Goal: Task Accomplishment & Management: Use online tool/utility

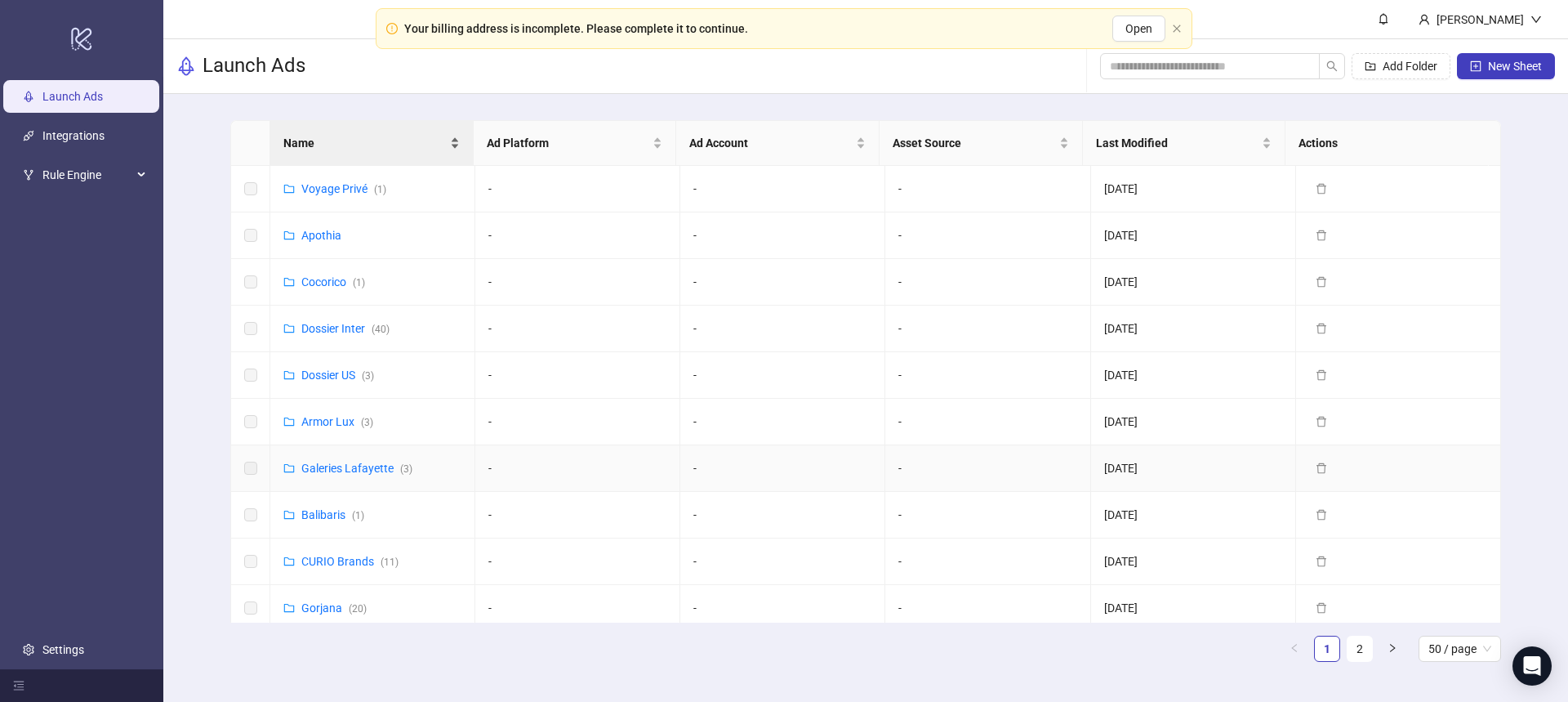
drag, startPoint x: 346, startPoint y: 469, endPoint x: 361, endPoint y: 143, distance: 326.3
click at [346, 469] on link "Galeries Lafayette ( 3 )" at bounding box center [356, 467] width 111 height 13
click at [354, 469] on link "Galeries Lafayette ( 3 )" at bounding box center [356, 467] width 111 height 13
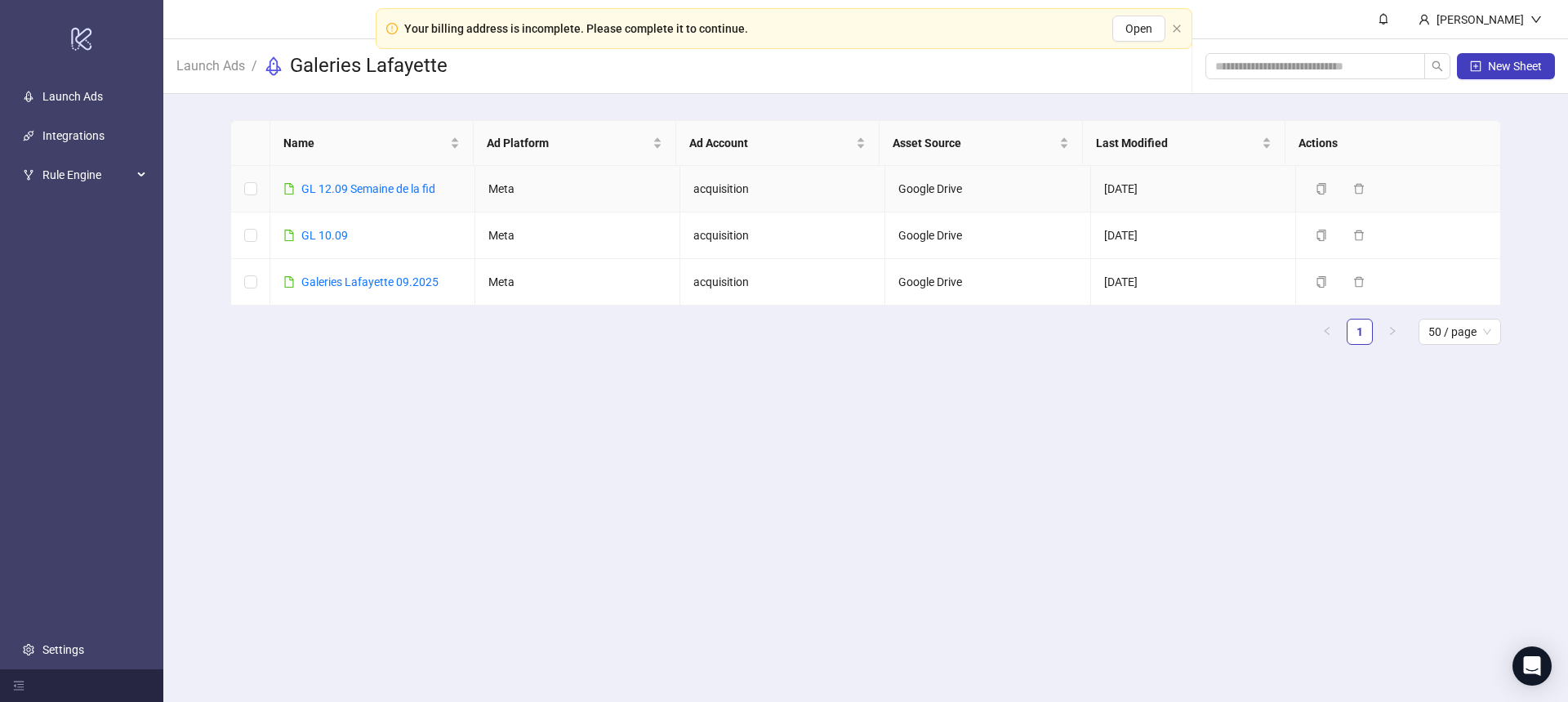
click at [348, 191] on link "GL 12.09 Semaine de la fid" at bounding box center [368, 188] width 134 height 13
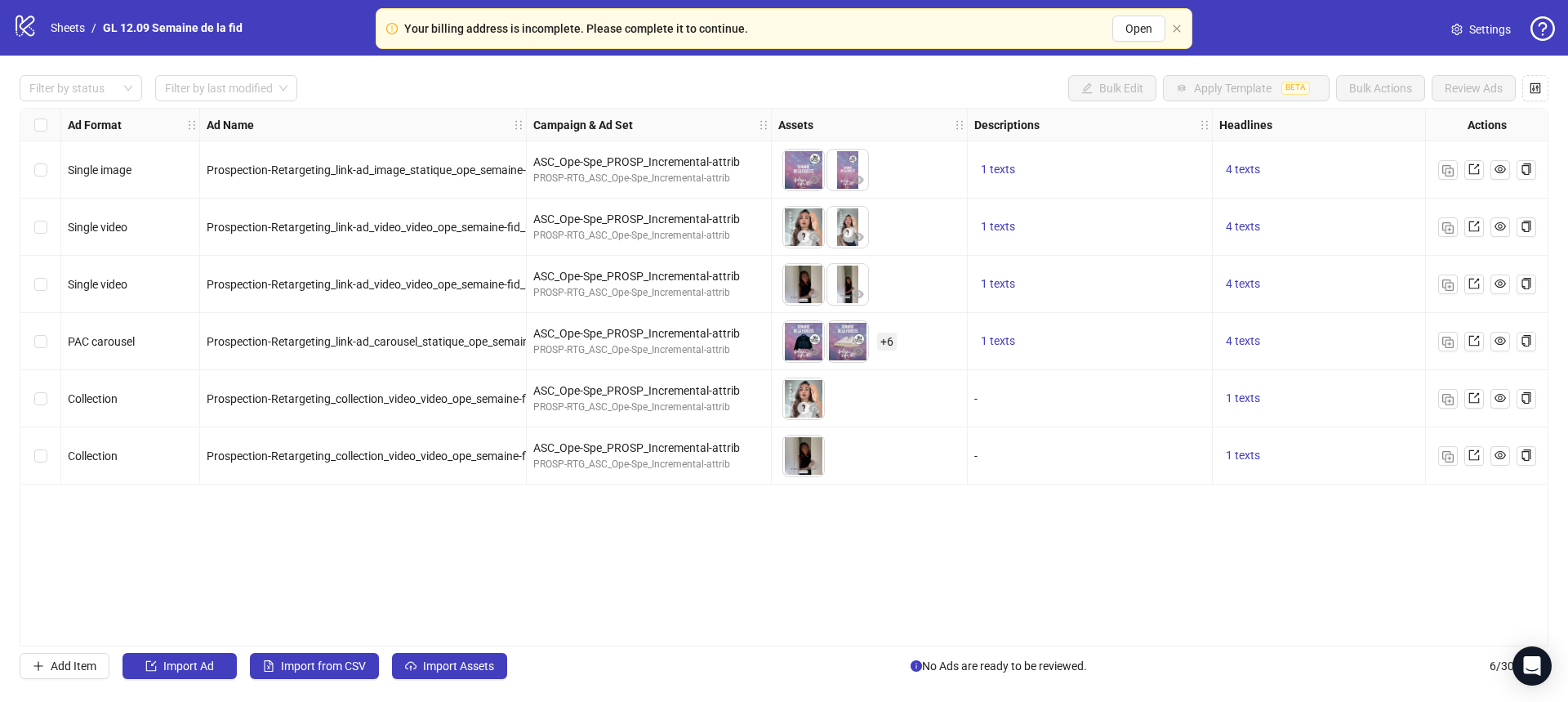
click at [409, 647] on div "Filter by status Filter by last modified Bulk Edit Apply Template BETA Bulk Act…" at bounding box center [784, 377] width 1568 height 642
click at [205, 666] on span "Import Ad" at bounding box center [188, 666] width 51 height 13
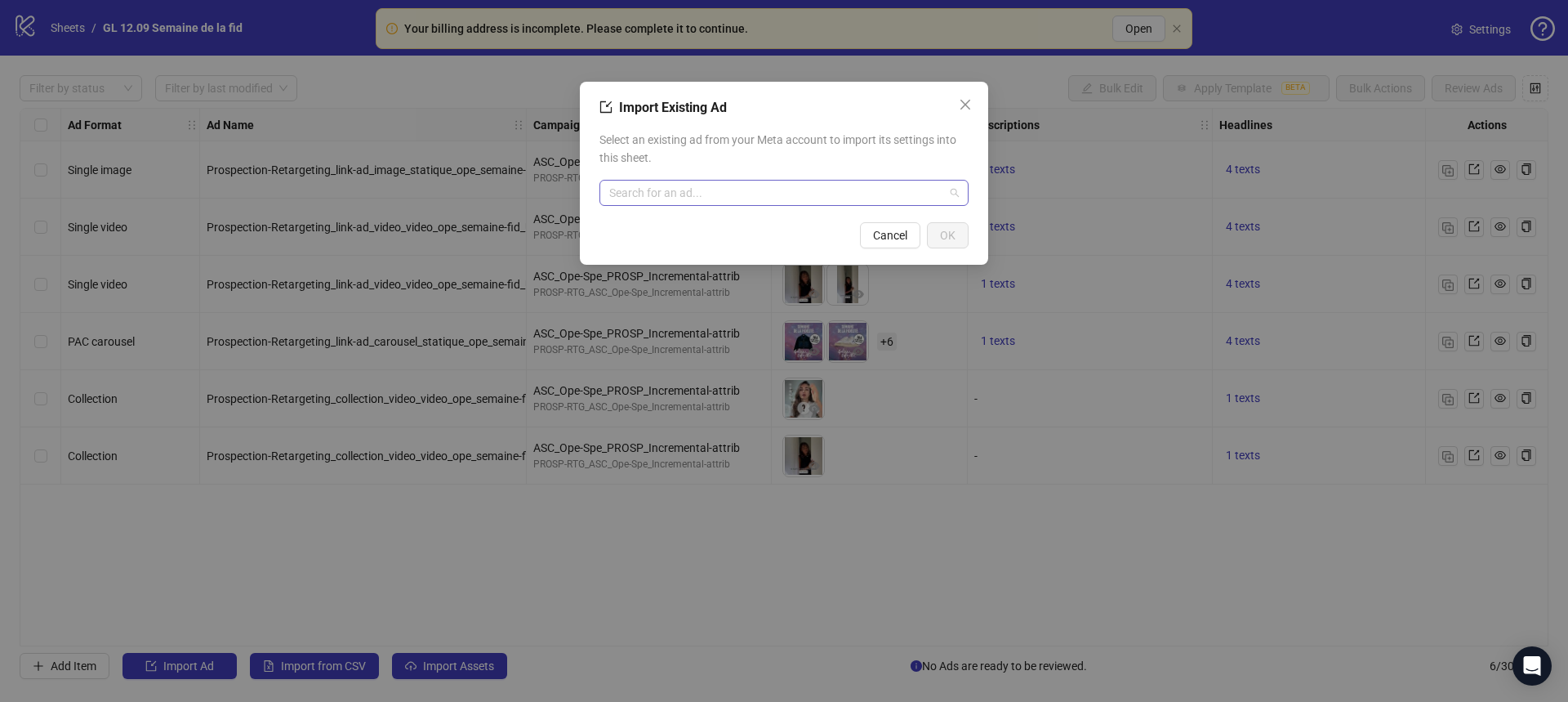
click at [758, 186] on input "search" at bounding box center [776, 193] width 335 height 25
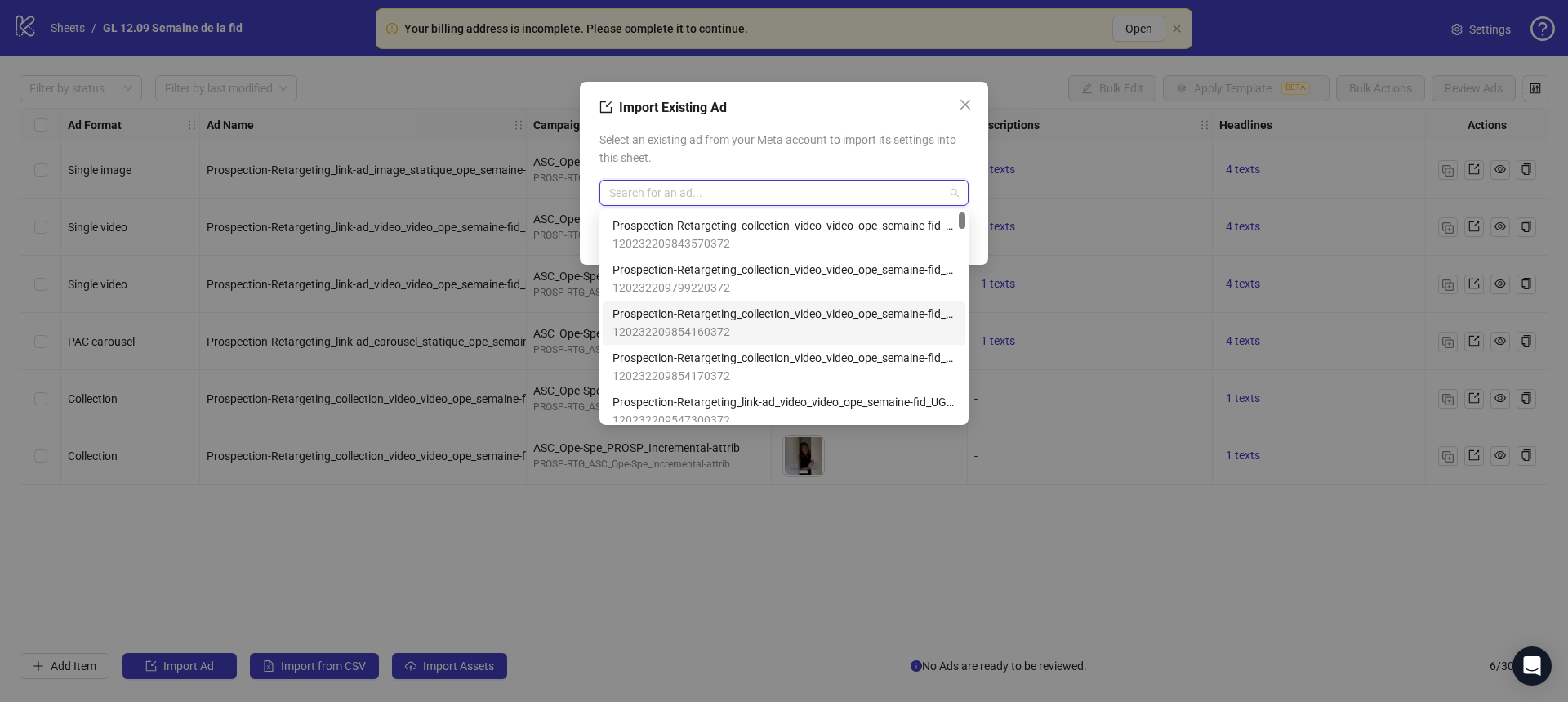
click at [768, 325] on span "120232209854160372" at bounding box center [784, 331] width 343 height 18
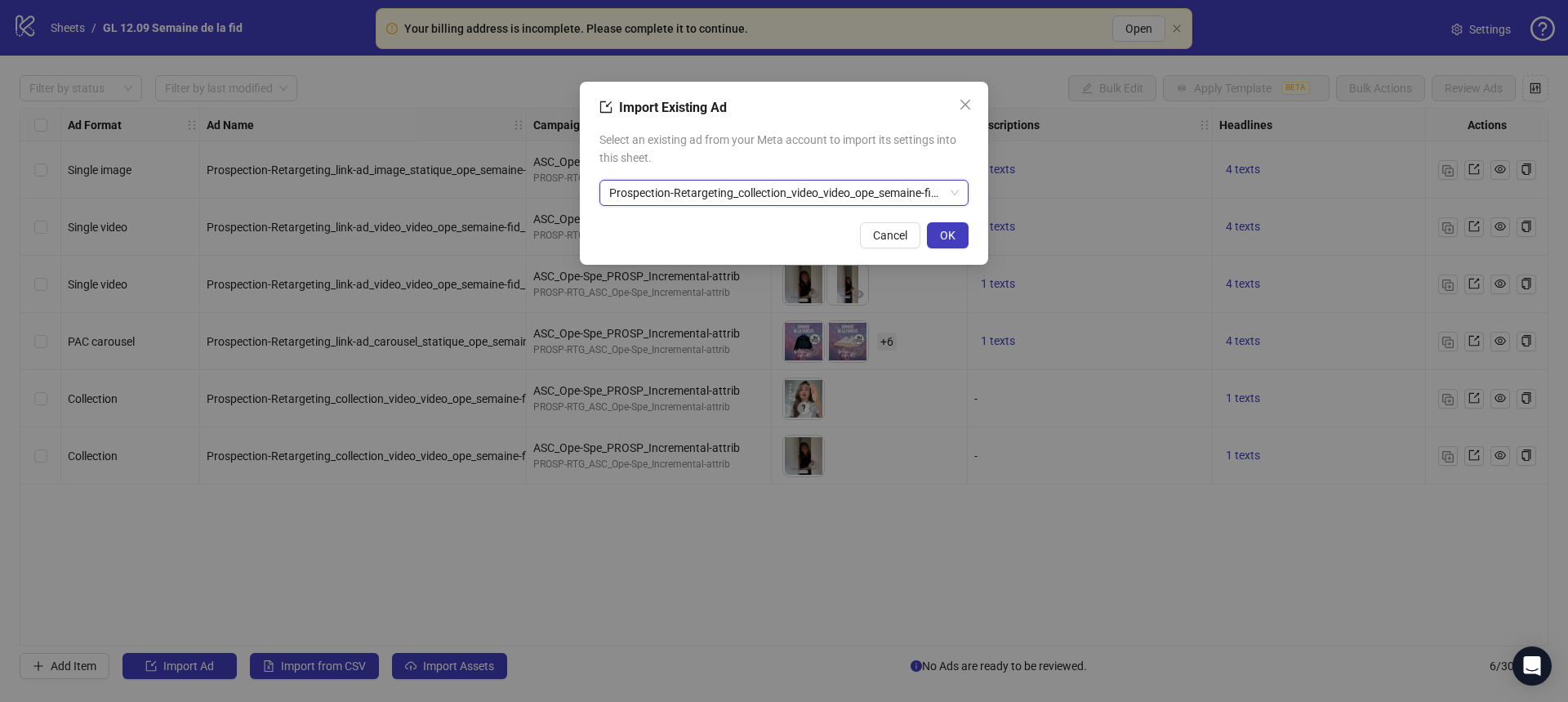
click at [832, 196] on span "Prospection-Retargeting_collection_video_video_ope_semaine-fid_UGC_Nessa_Motion…" at bounding box center [784, 193] width 349 height 25
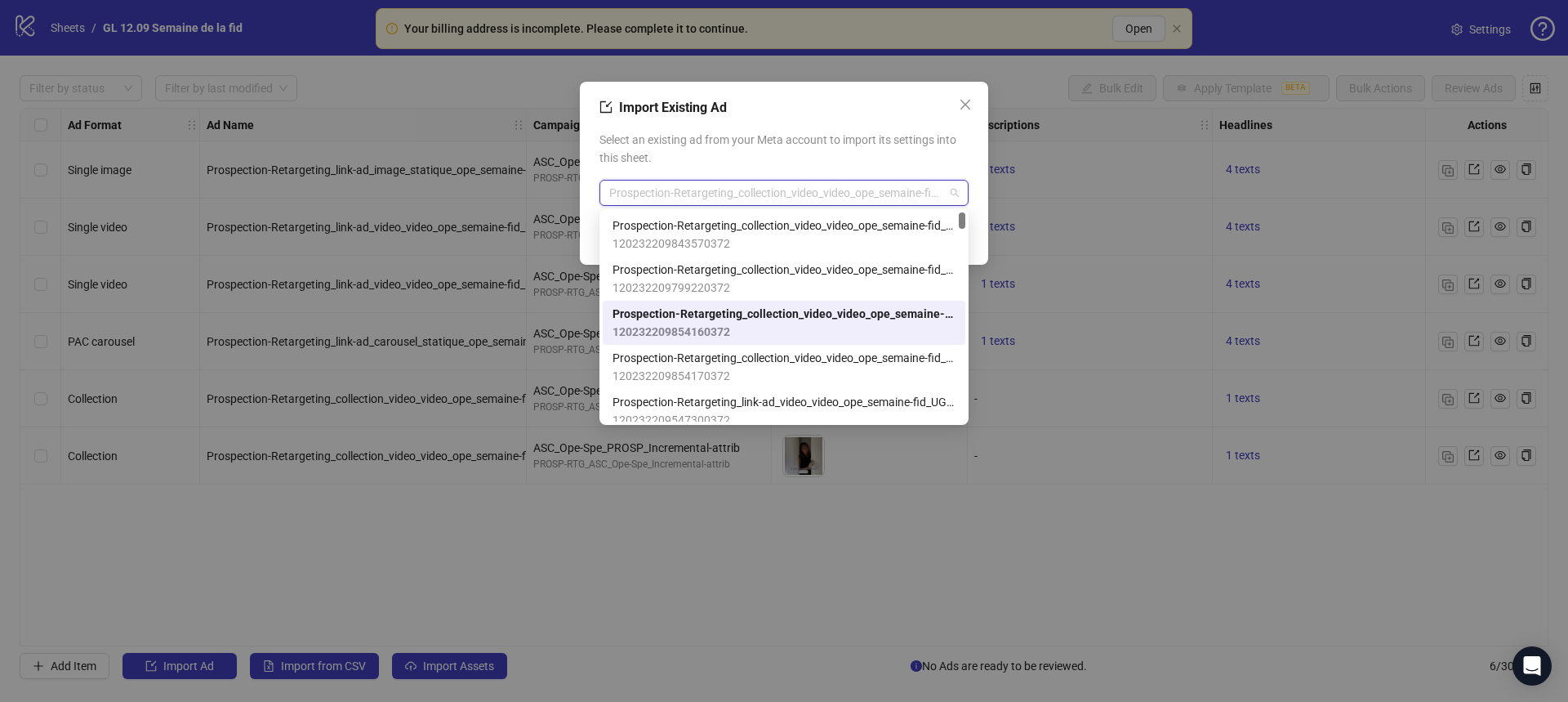
click at [848, 327] on span "120232209854160372" at bounding box center [784, 331] width 343 height 18
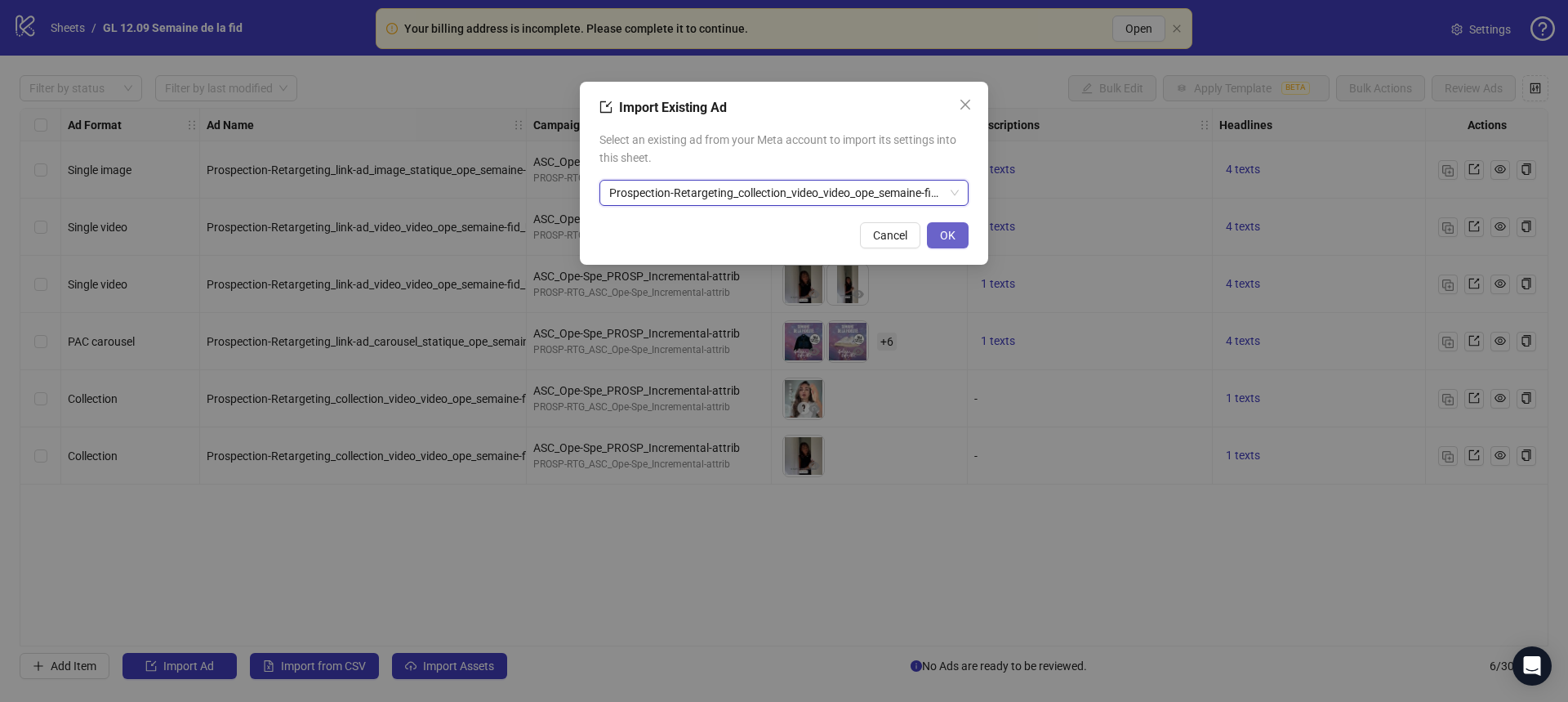
click at [956, 234] on button "OK" at bounding box center [947, 235] width 42 height 26
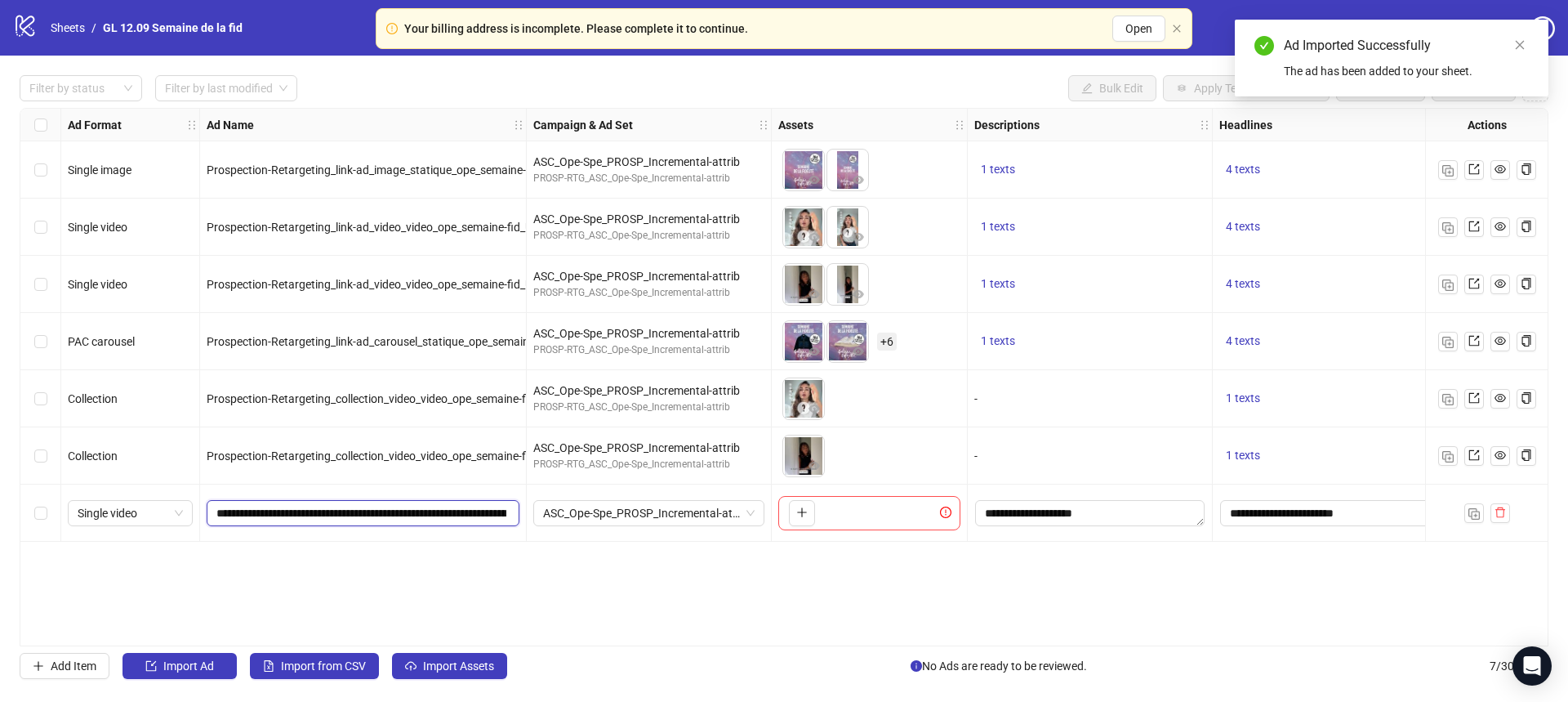
click at [390, 513] on input "**********" at bounding box center [362, 513] width 290 height 18
click at [385, 517] on input "**********" at bounding box center [362, 513] width 290 height 18
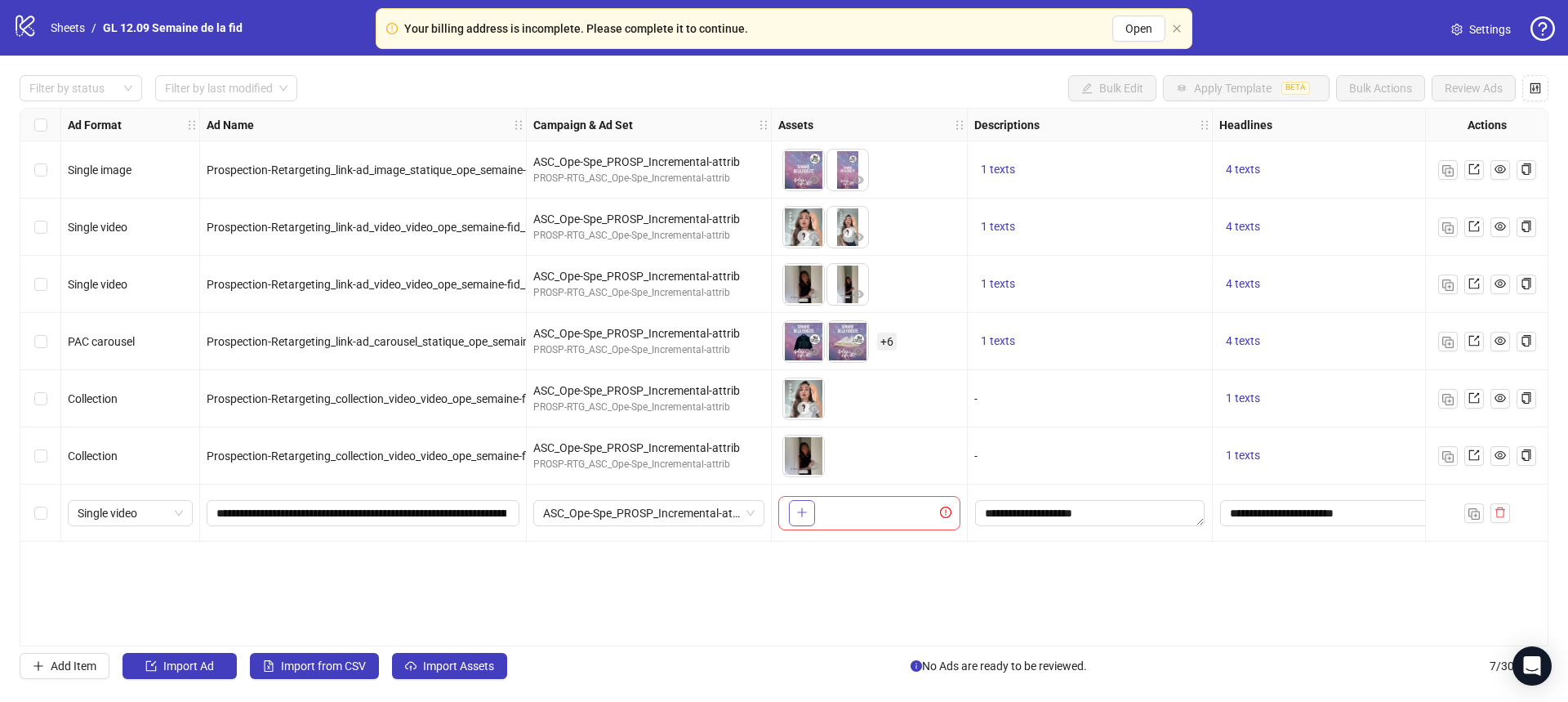
click at [798, 513] on icon "plus" at bounding box center [801, 512] width 12 height 12
click at [473, 667] on span "Import Assets" at bounding box center [458, 666] width 71 height 13
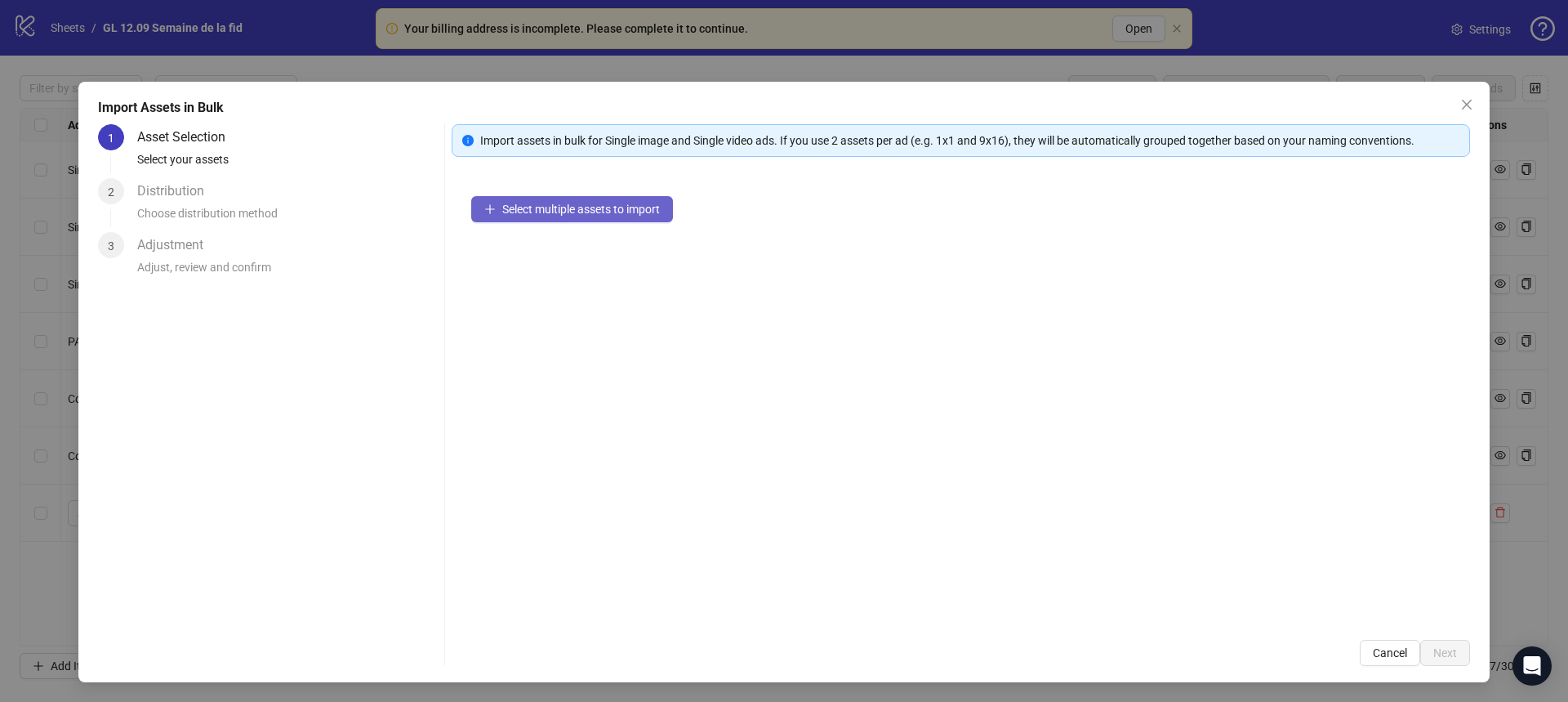
click at [642, 212] on span "Select multiple assets to import" at bounding box center [580, 209] width 157 height 13
click at [1465, 99] on icon "close" at bounding box center [1467, 104] width 13 height 13
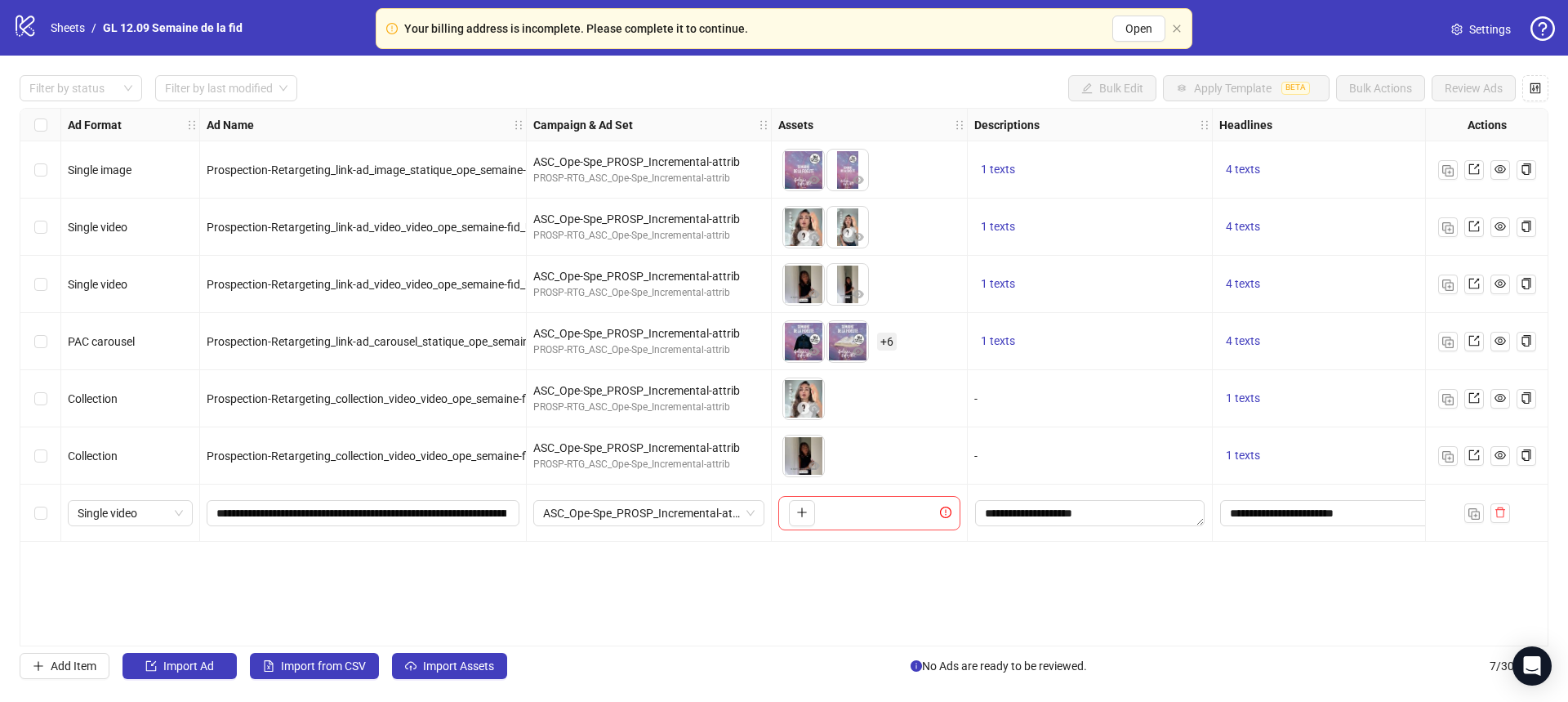
click at [46, 511] on div "Select row 7" at bounding box center [41, 513] width 41 height 57
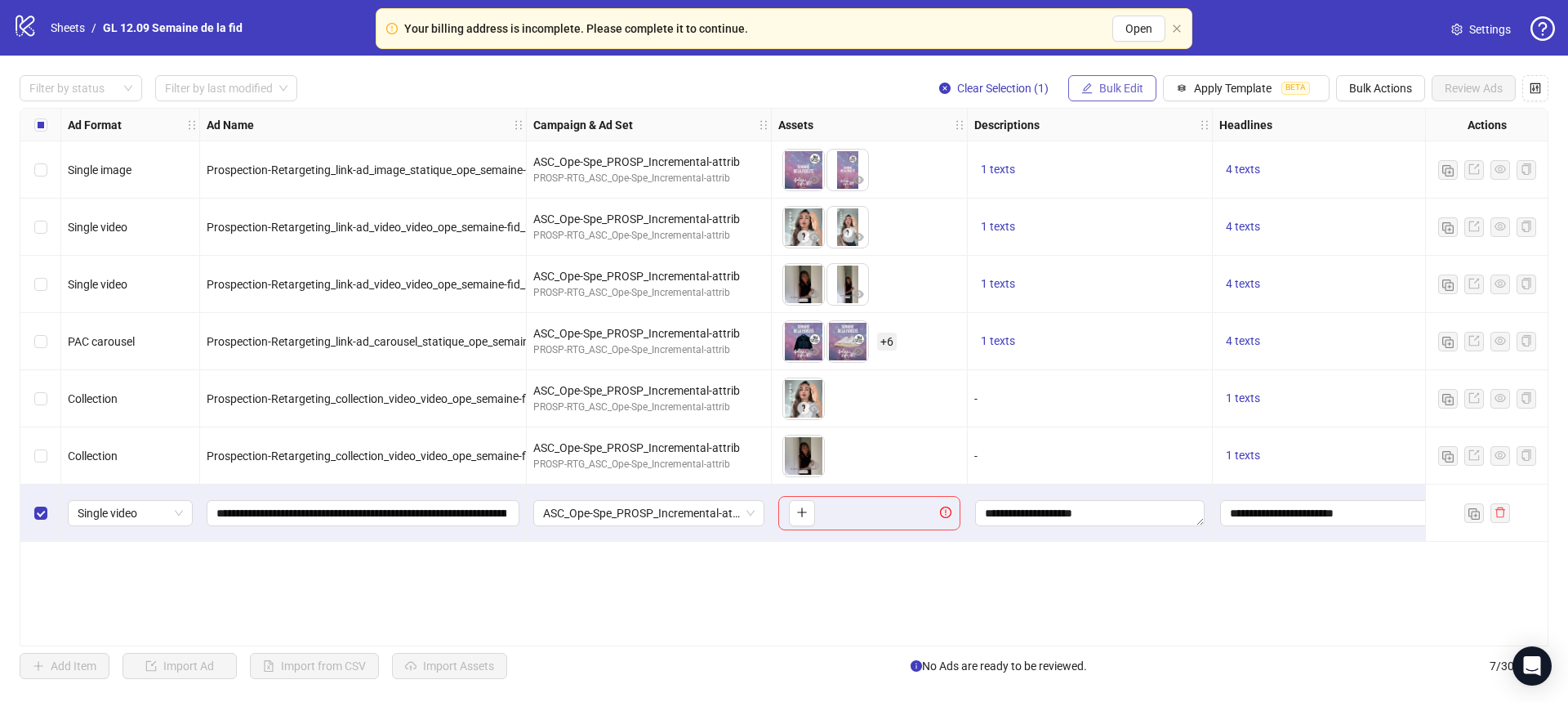
click at [1131, 81] on button "Bulk Edit" at bounding box center [1111, 88] width 88 height 26
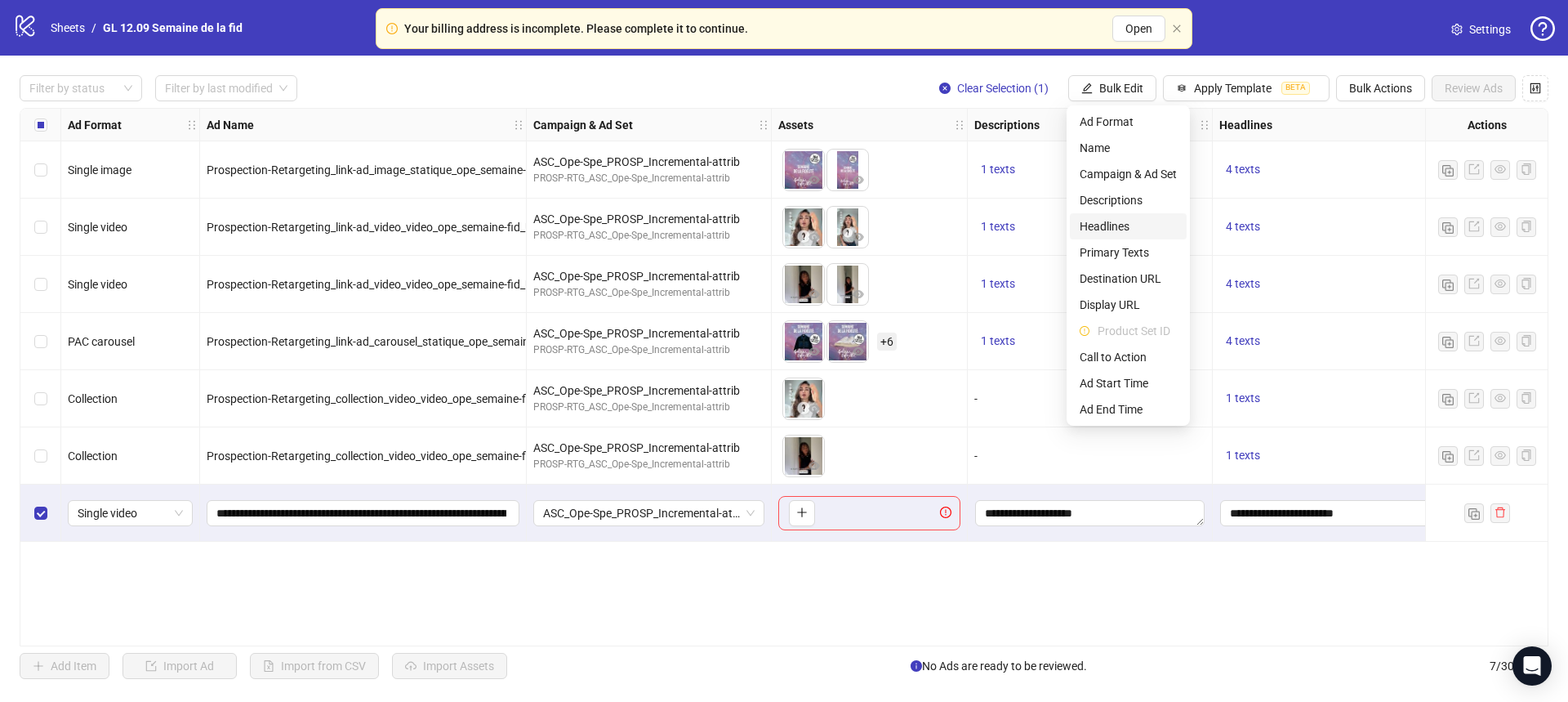
click at [1118, 226] on span "Headlines" at bounding box center [1127, 227] width 97 height 18
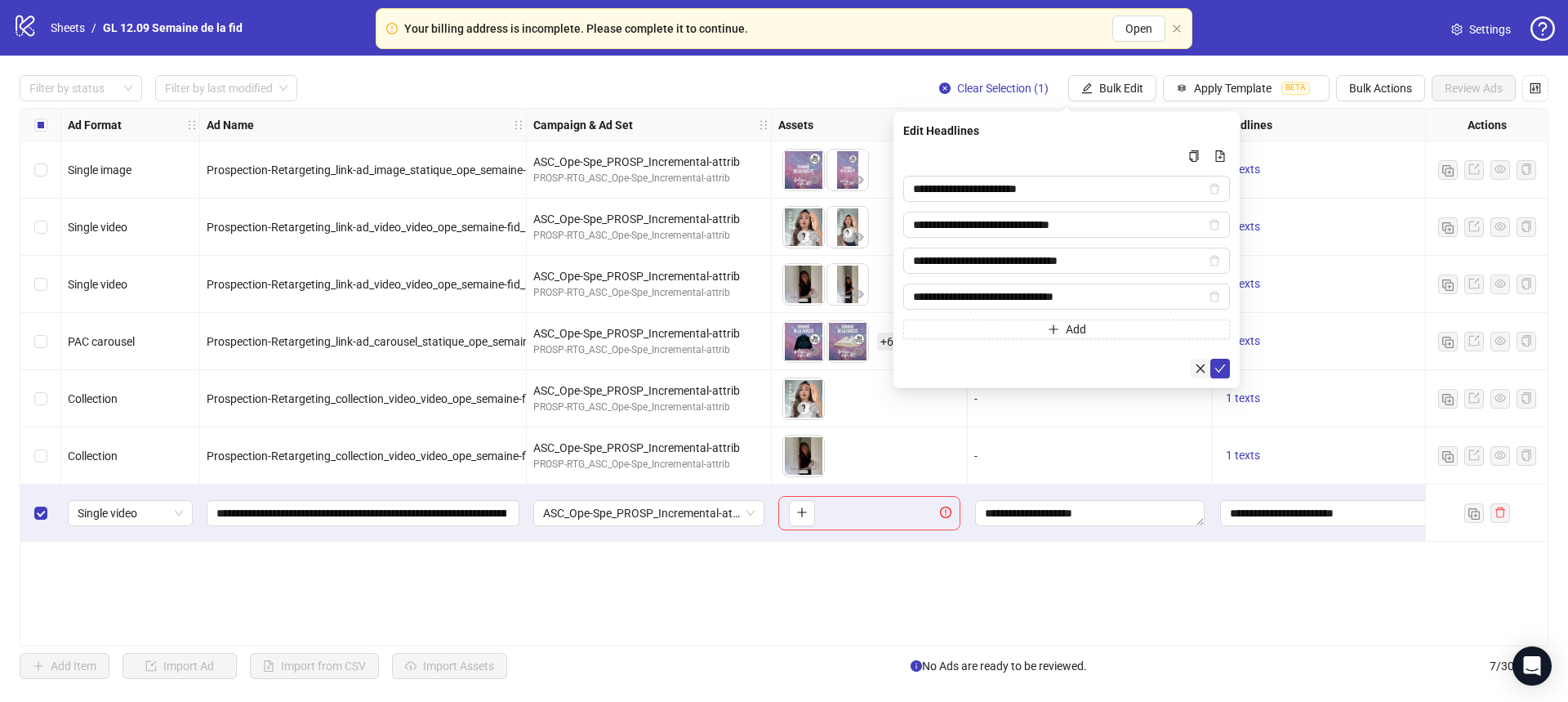
click at [1198, 366] on icon "close" at bounding box center [1200, 368] width 12 height 12
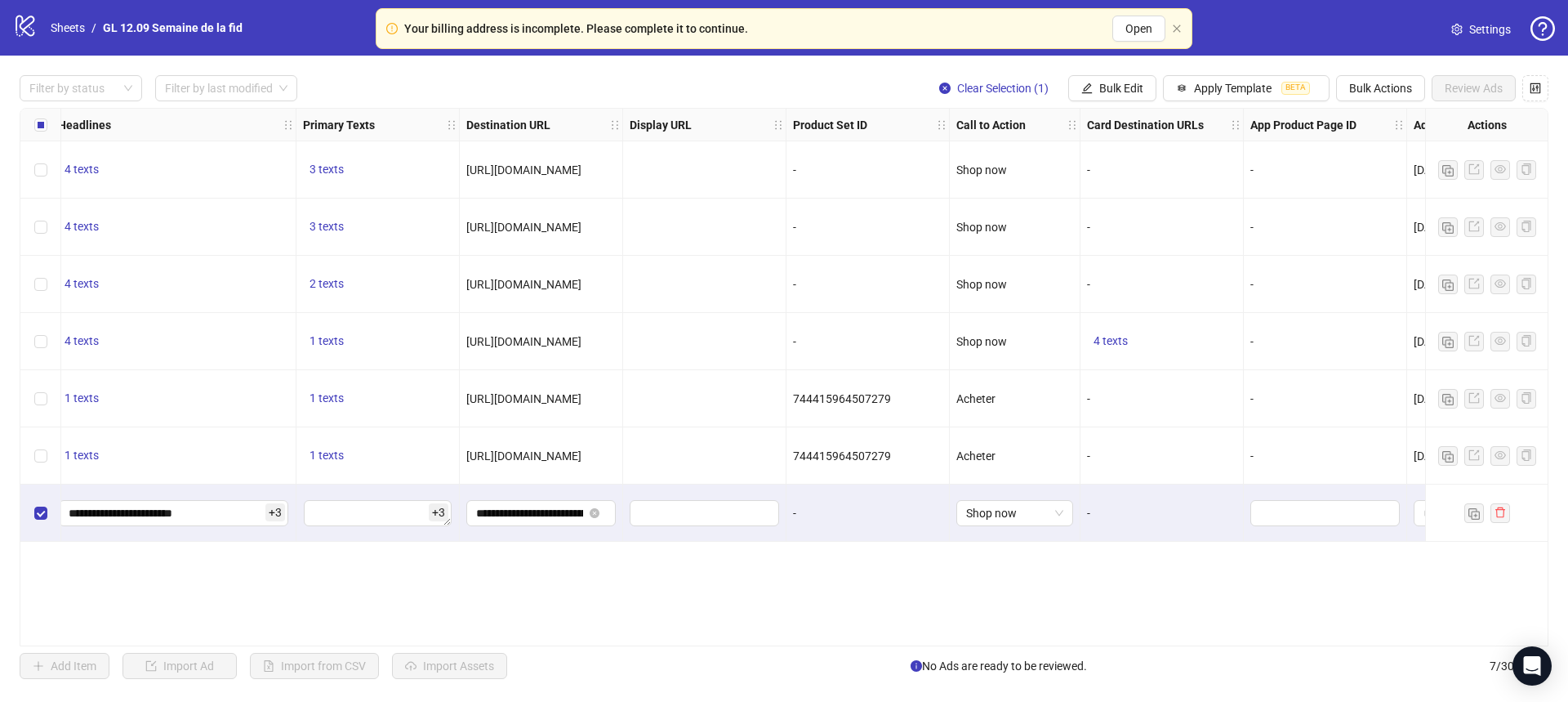
scroll to position [0, 1162]
drag, startPoint x: 537, startPoint y: 502, endPoint x: 1083, endPoint y: 540, distance: 547.3
click at [601, 516] on div "Ad Format Ad Name Campaign & Ad Set Assets Descriptions Headlines Primary Texts…" at bounding box center [784, 377] width 1529 height 538
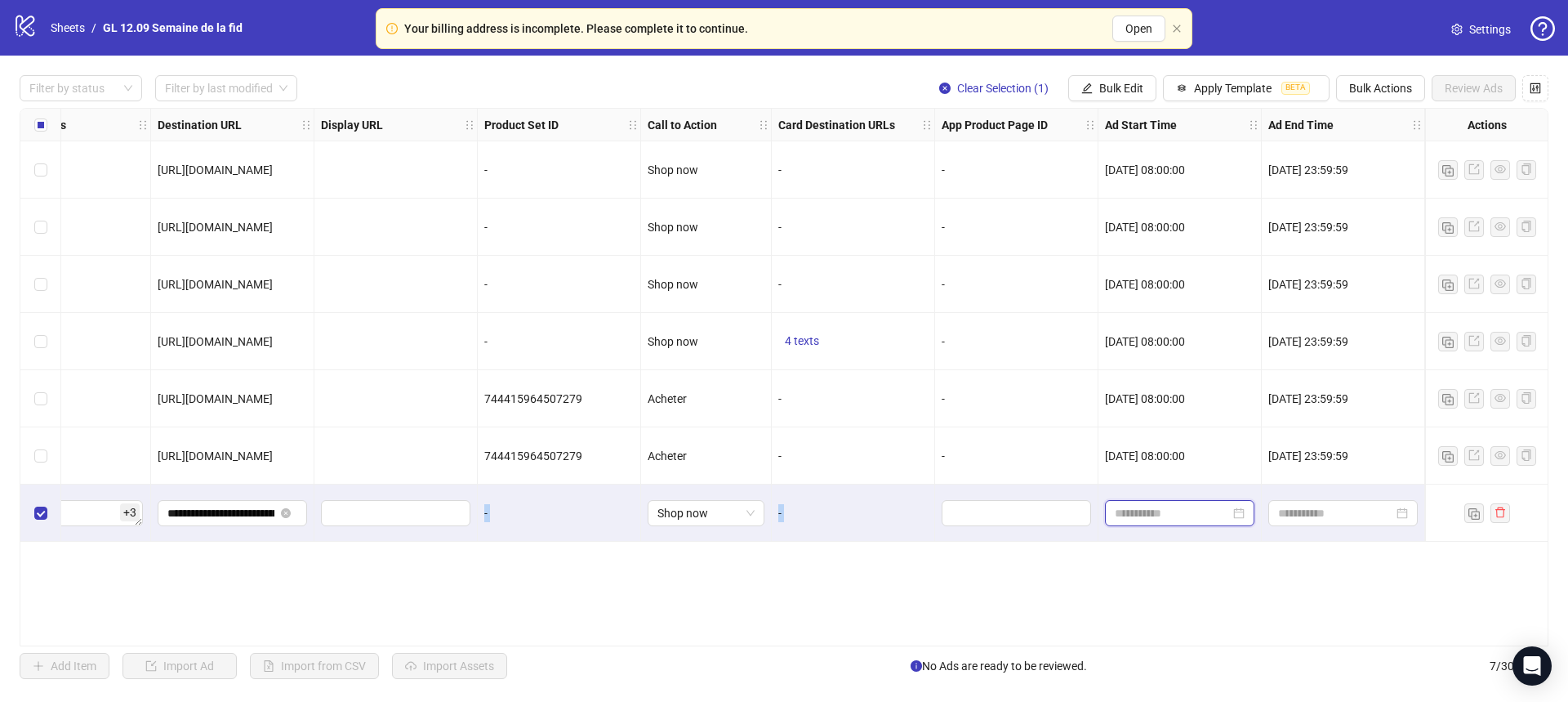
click at [1194, 507] on input at bounding box center [1173, 513] width 115 height 18
type input "**********"
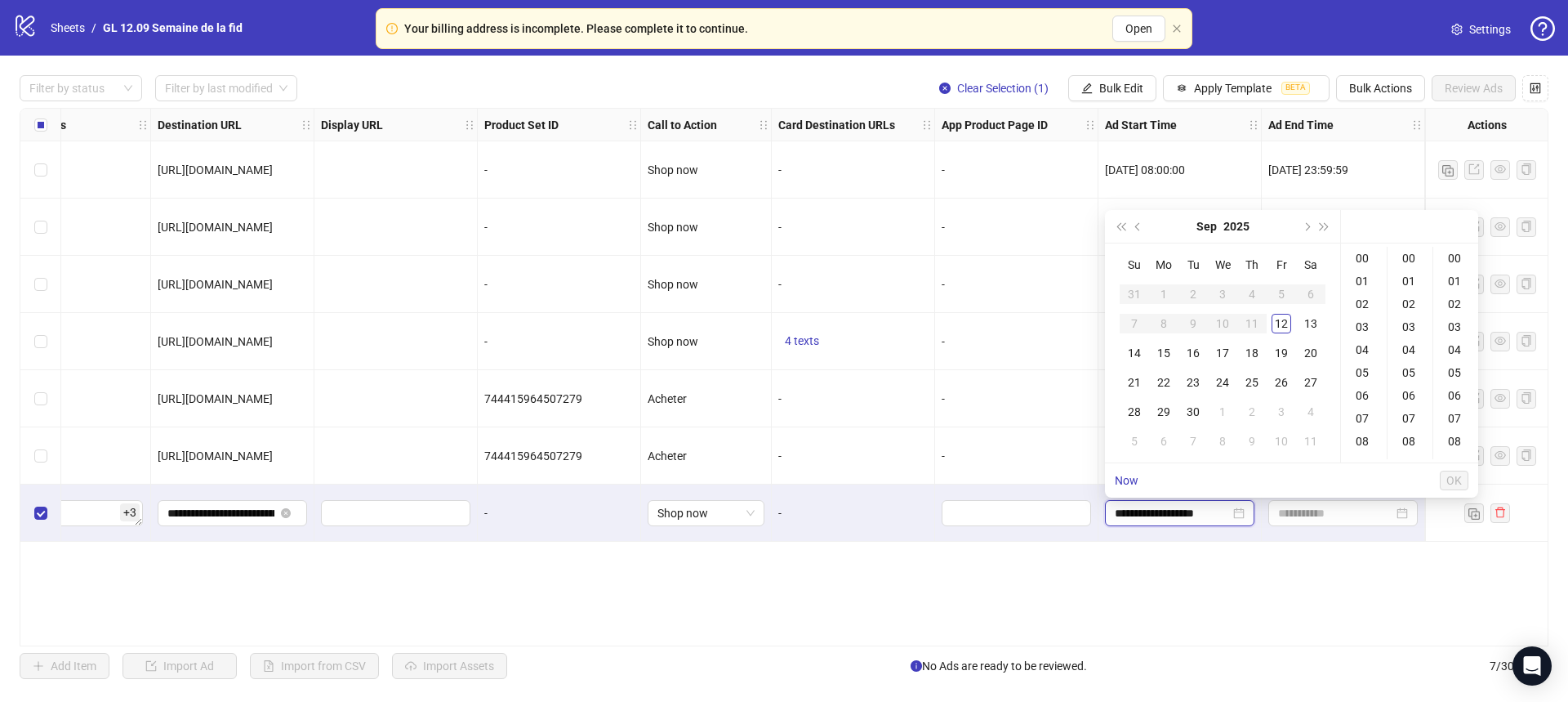
type input "**********"
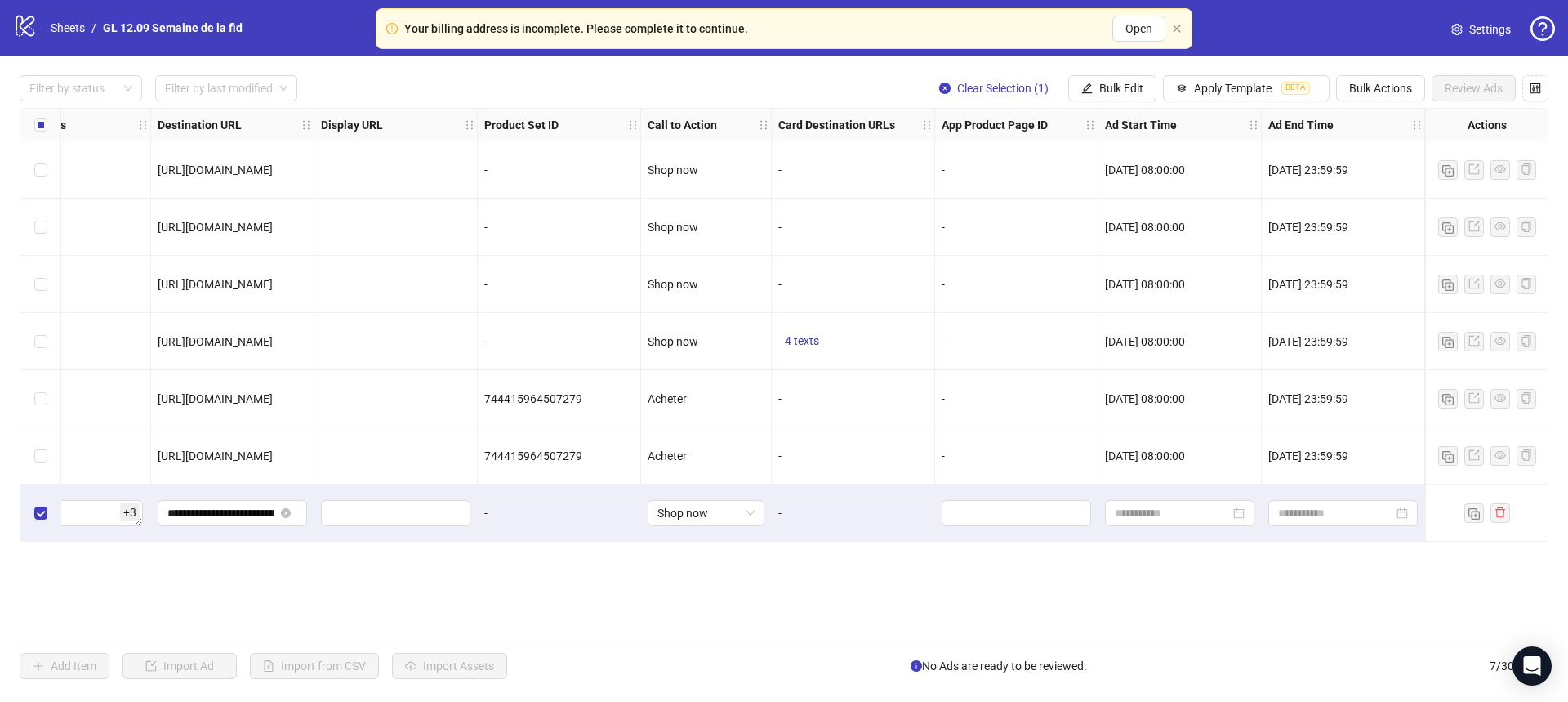
click at [1060, 556] on div "Ad Format Ad Name Campaign & Ad Set Assets Descriptions Headlines Primary Texts…" at bounding box center [784, 377] width 1529 height 538
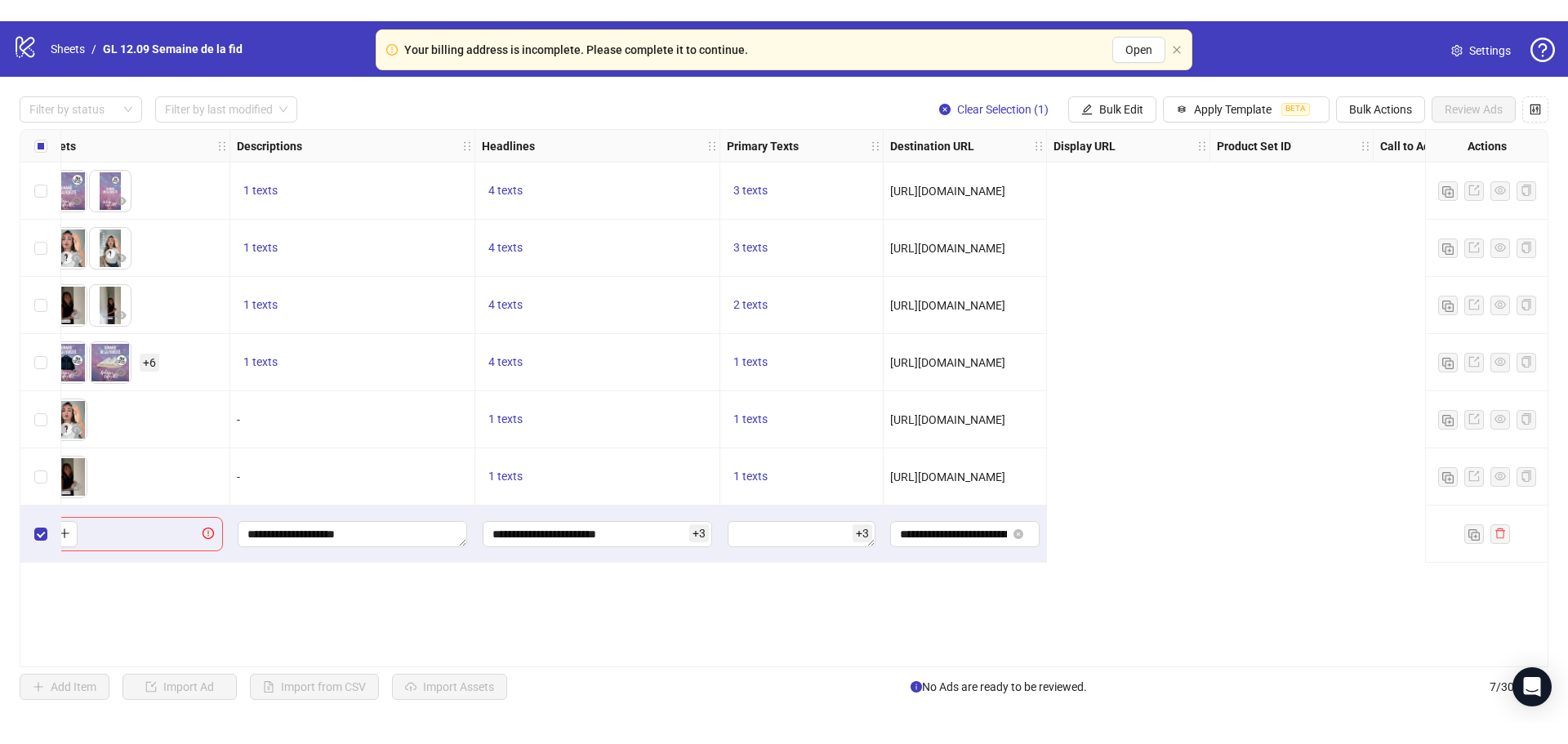
scroll to position [0, 0]
